Goal: Transaction & Acquisition: Purchase product/service

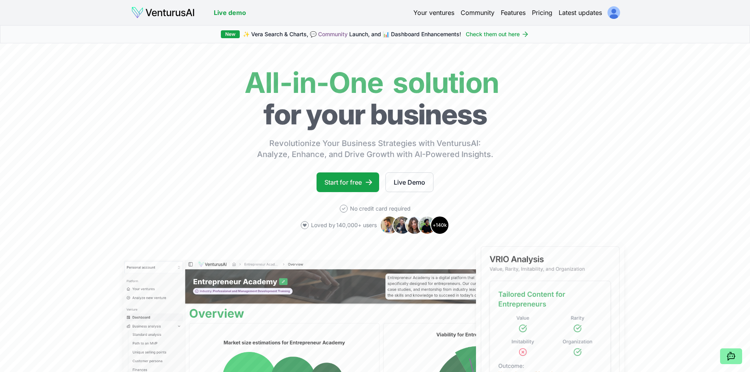
click at [612, 17] on html "We value your privacy We use cookies to enhance your browsing experience, serve…" at bounding box center [375, 186] width 750 height 372
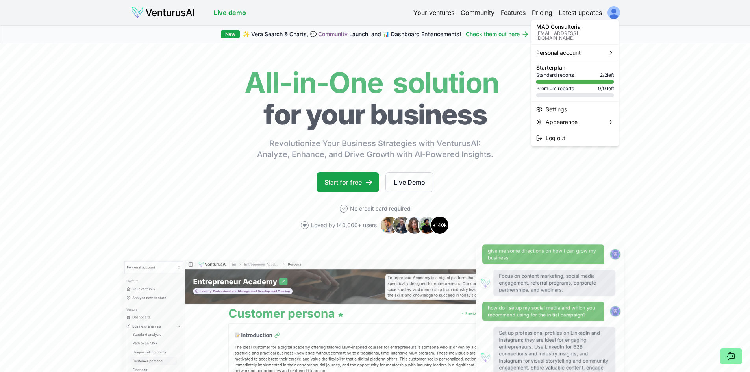
click at [578, 61] on div at bounding box center [575, 61] width 87 height 0
click at [580, 61] on div at bounding box center [575, 61] width 87 height 0
click at [568, 49] on span "Personal account" at bounding box center [559, 53] width 45 height 8
click at [653, 61] on div "MAD Consultoria" at bounding box center [650, 61] width 61 height 13
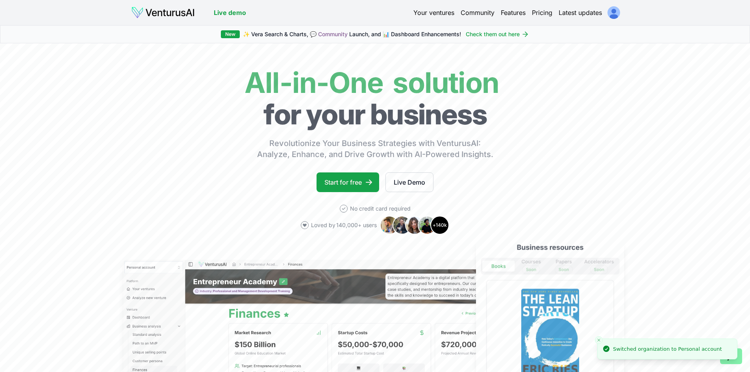
click at [582, 12] on link "Latest updates" at bounding box center [580, 12] width 43 height 9
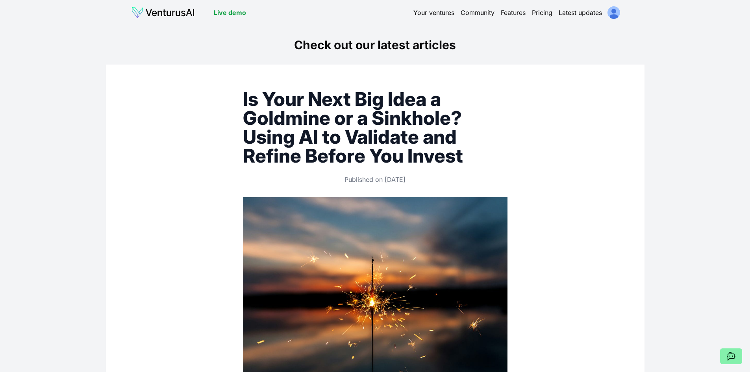
click at [436, 15] on link "Your ventures" at bounding box center [434, 12] width 41 height 9
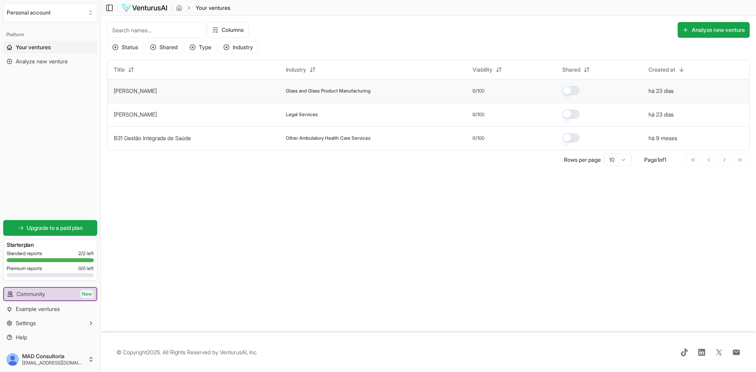
click at [133, 91] on link "[PERSON_NAME]" at bounding box center [135, 90] width 43 height 7
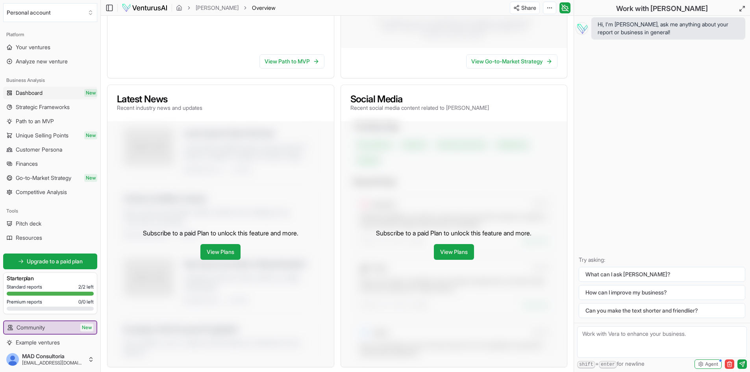
click at [28, 95] on span "Dashboard" at bounding box center [29, 93] width 27 height 8
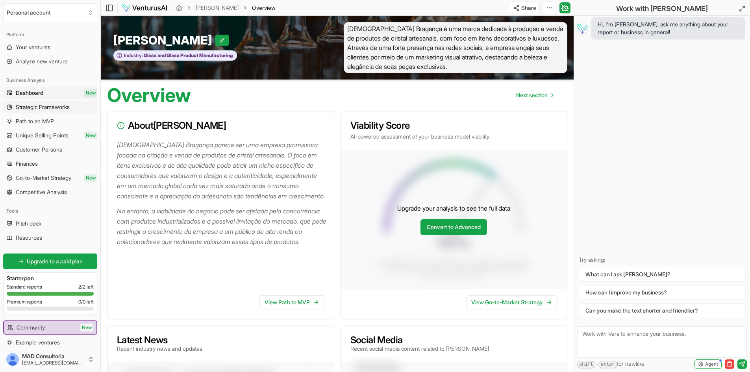
click at [33, 108] on span "Strategic Frameworks" at bounding box center [43, 107] width 54 height 8
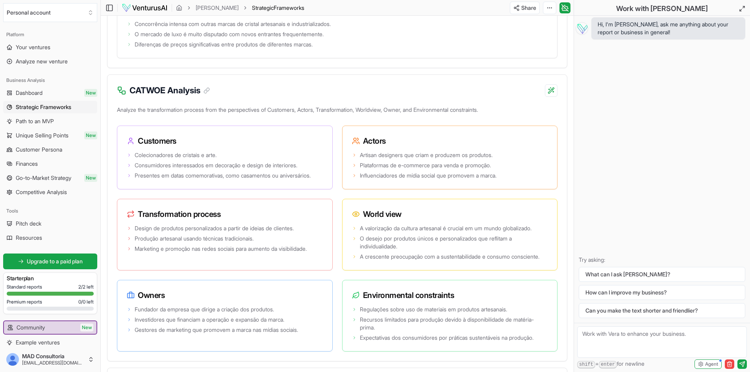
scroll to position [1343, 0]
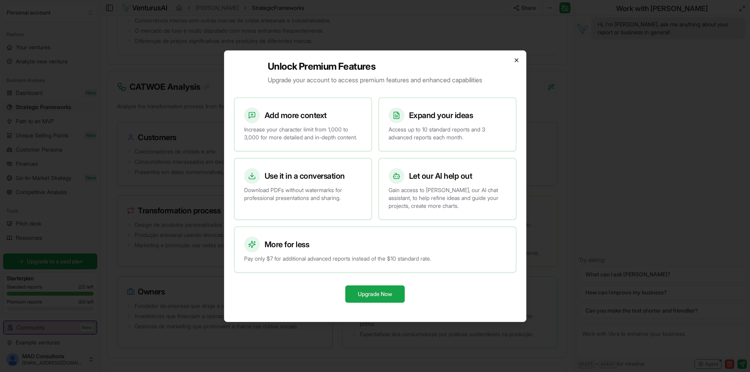
click at [516, 59] on icon "button" at bounding box center [516, 60] width 3 height 3
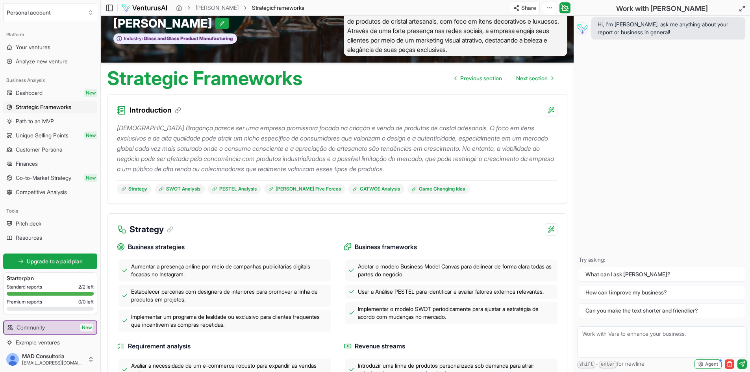
scroll to position [0, 0]
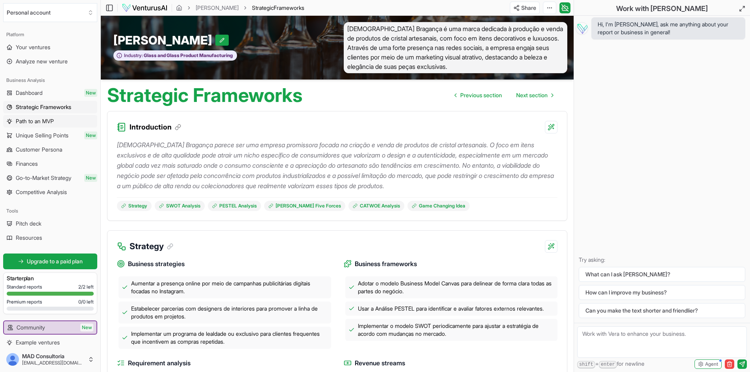
click at [22, 123] on span "Path to an MVP" at bounding box center [35, 121] width 38 height 8
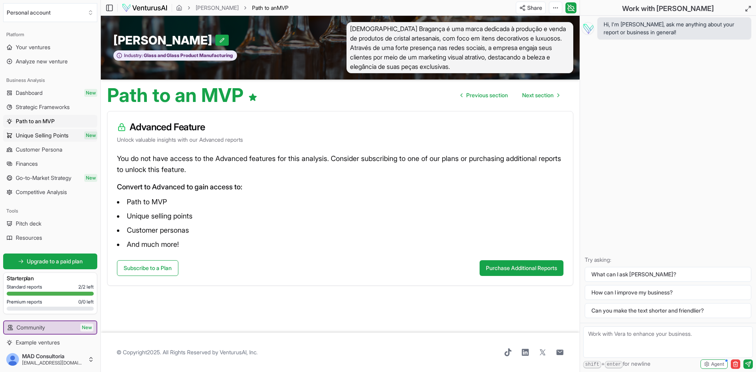
click at [33, 138] on span "Unique Selling Points" at bounding box center [42, 136] width 53 height 8
click at [33, 153] on span "Customer Persona" at bounding box center [39, 150] width 46 height 8
click at [25, 165] on span "Finances" at bounding box center [27, 164] width 22 height 8
click at [24, 180] on span "Go-to-Market Strategy" at bounding box center [44, 178] width 56 height 8
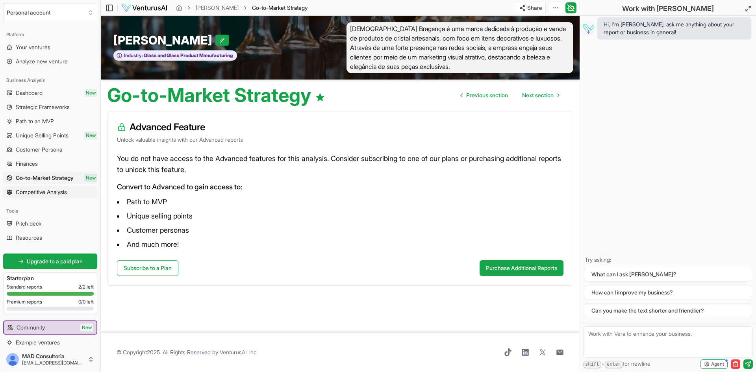
click at [22, 192] on span "Competitive Analysis" at bounding box center [41, 192] width 51 height 8
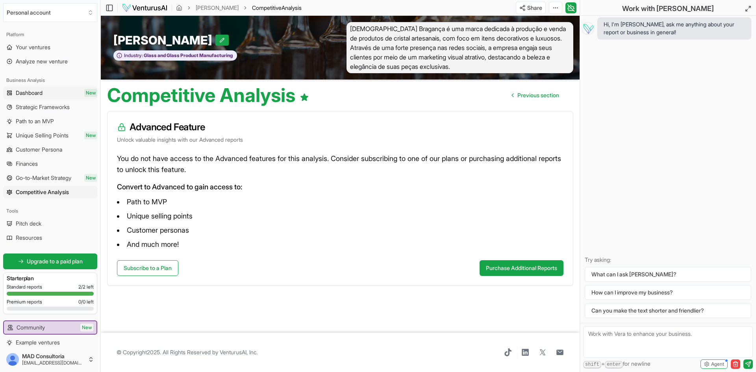
click at [27, 94] on span "Dashboard" at bounding box center [29, 93] width 27 height 8
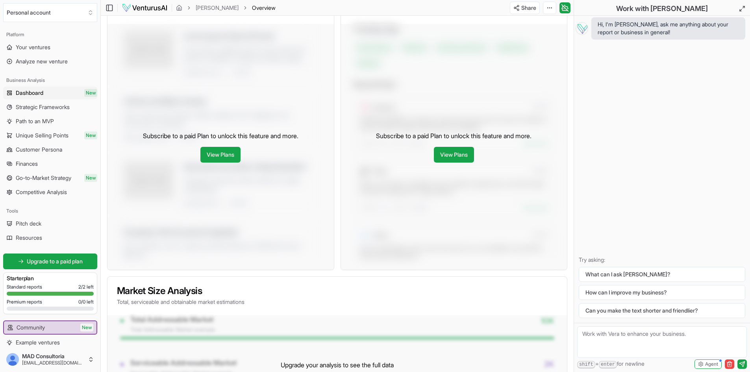
scroll to position [338, 0]
click at [453, 148] on link "View Plans" at bounding box center [454, 155] width 40 height 16
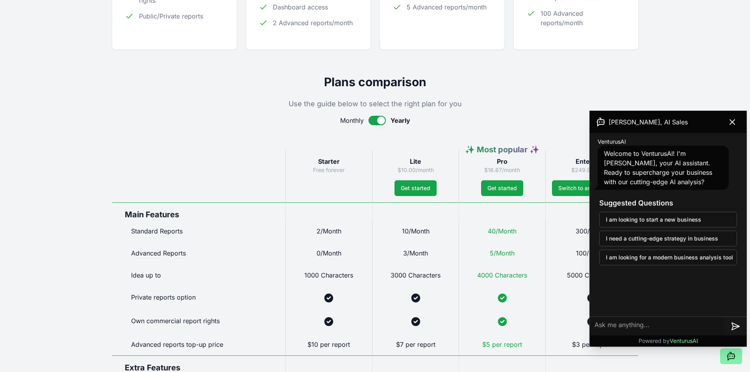
scroll to position [287, 0]
click at [733, 122] on icon at bounding box center [732, 122] width 5 height 5
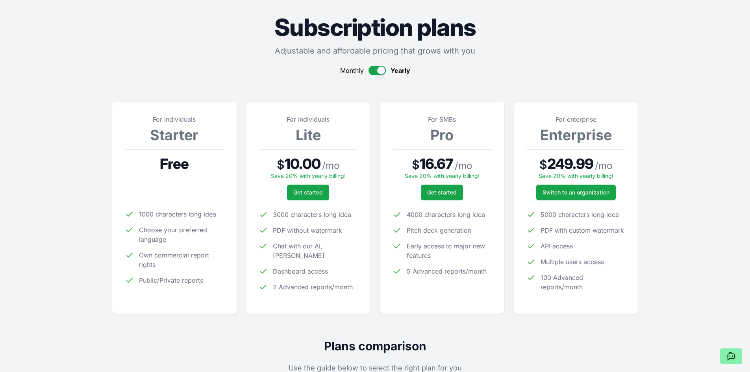
scroll to position [24, 0]
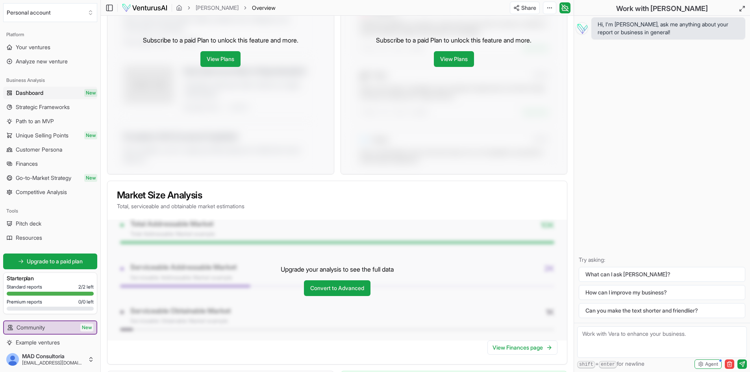
scroll to position [440, 0]
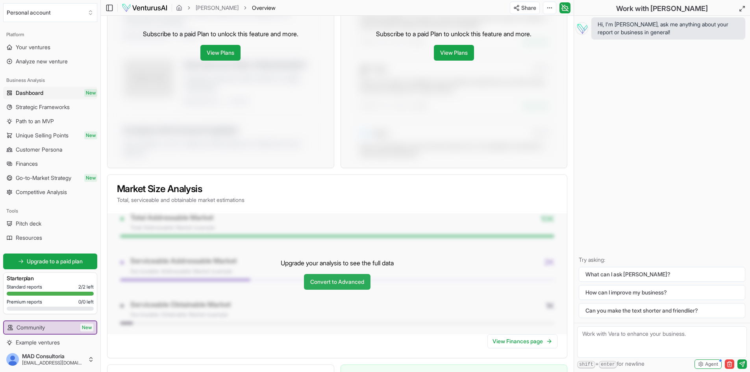
click at [312, 279] on link "Convert to Advanced" at bounding box center [337, 282] width 67 height 16
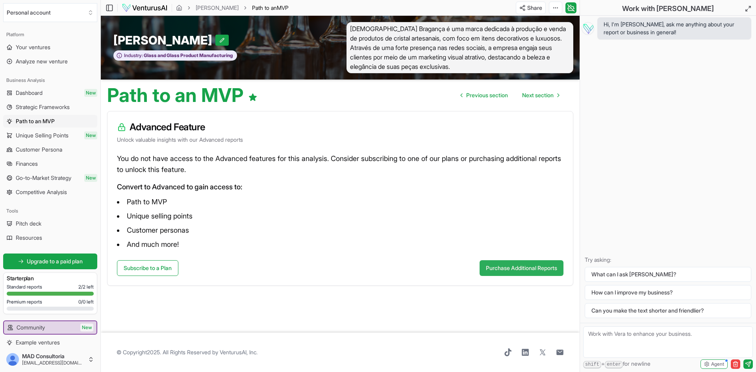
click at [545, 268] on button "Purchase Additional Reports" at bounding box center [522, 268] width 84 height 16
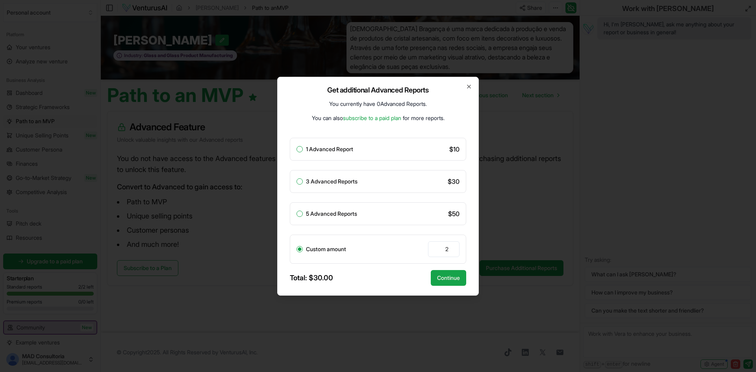
click at [451, 251] on input "2" at bounding box center [444, 249] width 32 height 16
type input "1"
click at [451, 250] on input "1" at bounding box center [444, 249] width 32 height 16
click at [634, 189] on div at bounding box center [378, 186] width 756 height 372
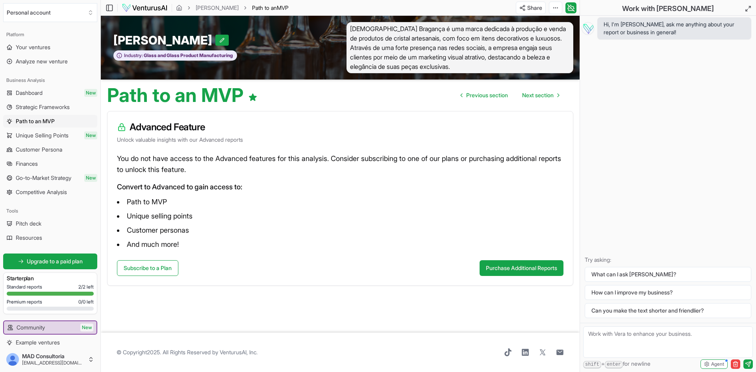
click at [530, 309] on article "Advanced Feature Unlock valuable insights with our Advanced reports You do not …" at bounding box center [340, 218] width 466 height 215
click at [38, 47] on span "Your ventures" at bounding box center [33, 47] width 35 height 8
